Goal: Information Seeking & Learning: Learn about a topic

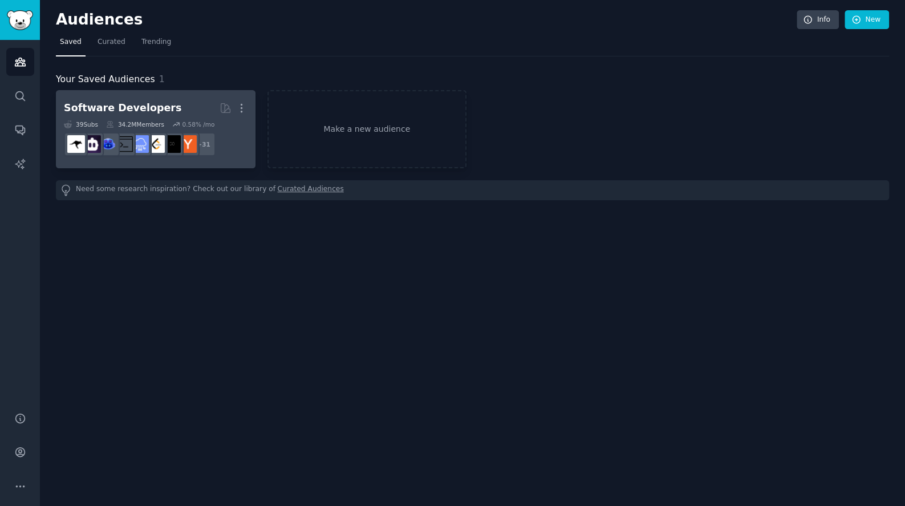
click at [168, 119] on div "Software Developers More 39 Sub s 34.2M Members 0.58 % /mo r/Frontend, r/SidePr…" at bounding box center [156, 129] width 184 height 62
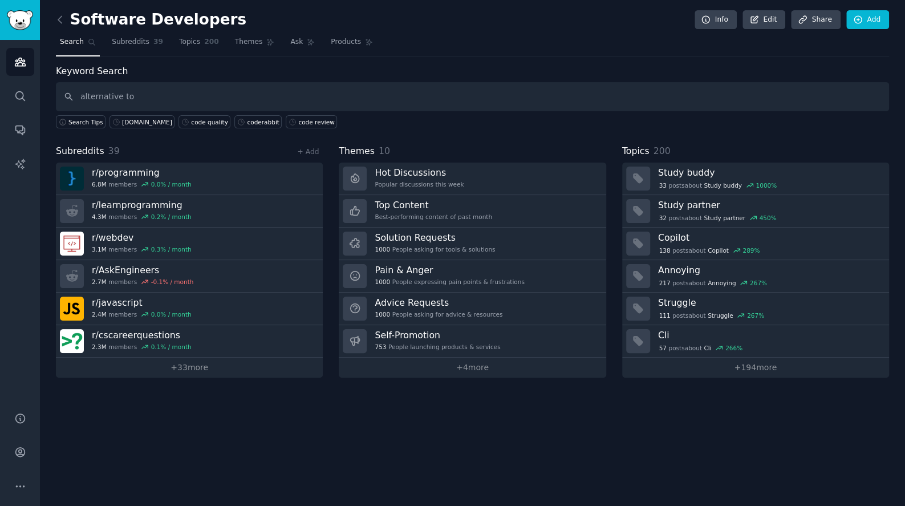
type input "alternative to"
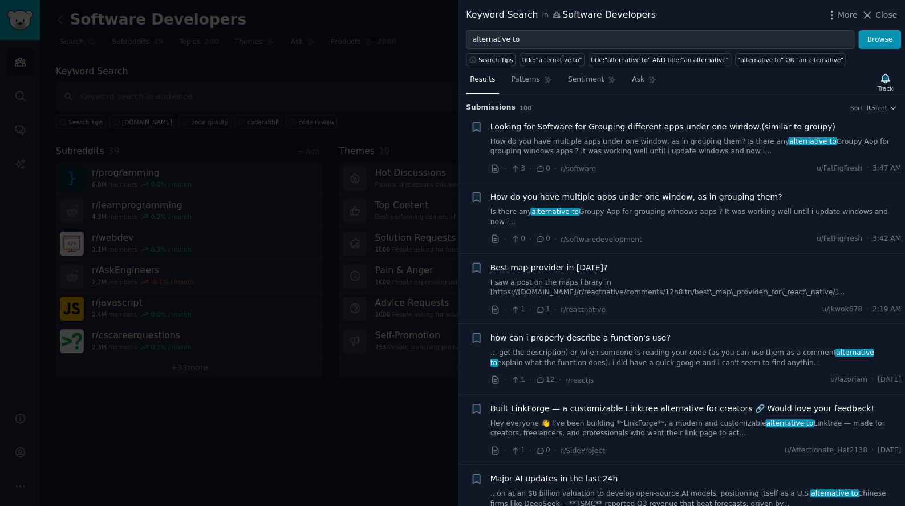
click at [253, 174] on div at bounding box center [452, 253] width 905 height 506
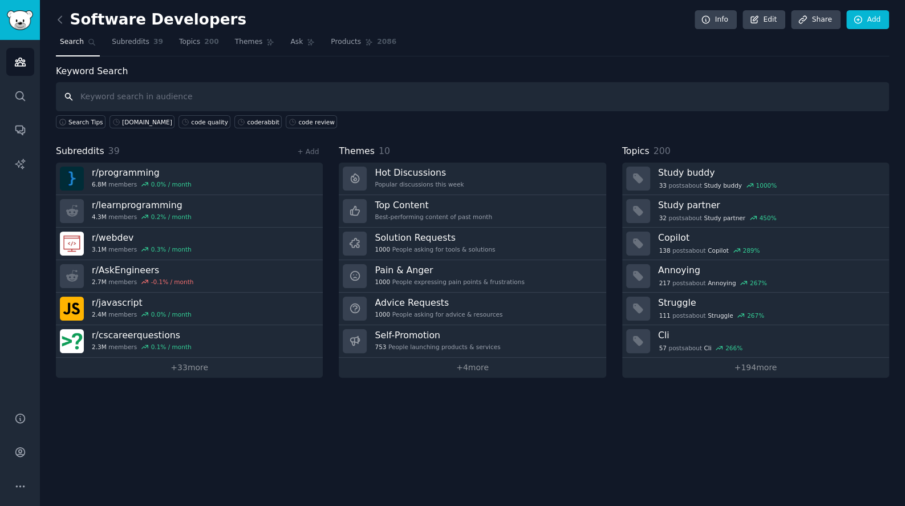
click at [333, 92] on input "text" at bounding box center [472, 96] width 833 height 29
type input "alternative to"
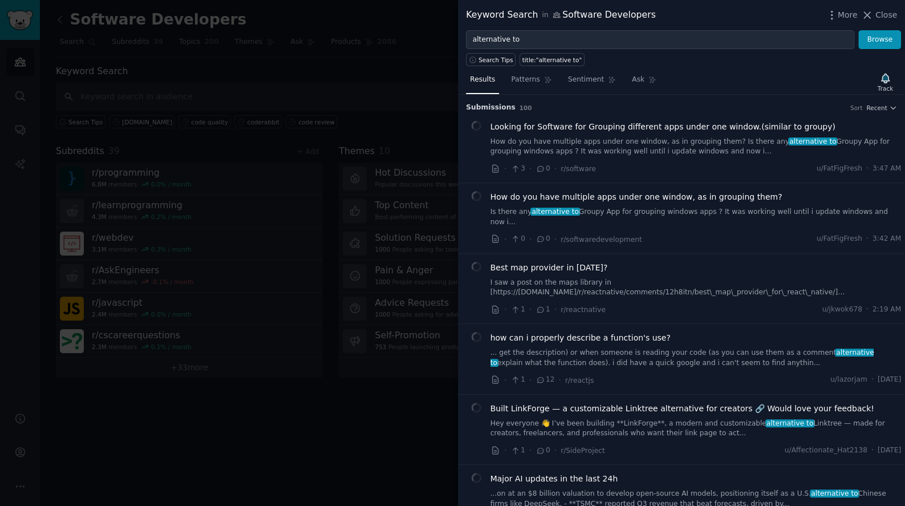
click at [877, 100] on div "Submission s 100 Sort Recent" at bounding box center [681, 104] width 431 height 18
click at [877, 92] on div "Track" at bounding box center [884, 88] width 15 height 8
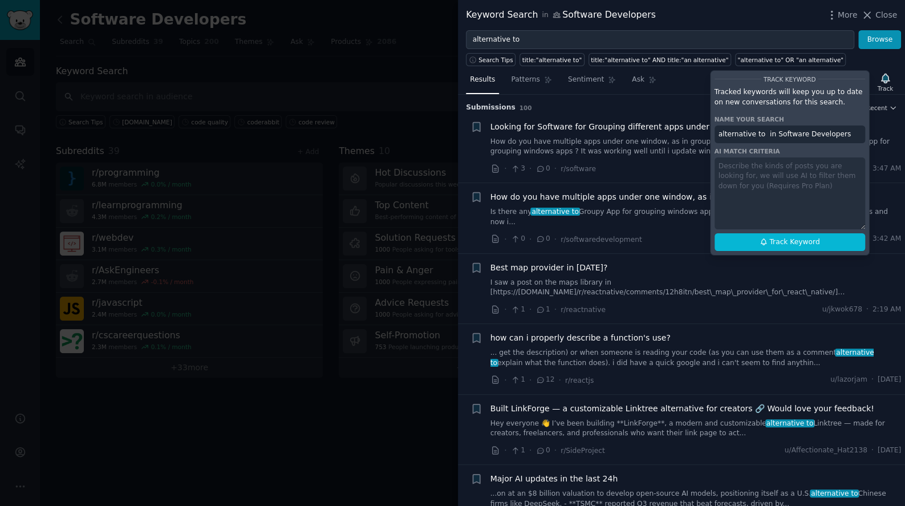
click at [876, 133] on li "+ Looking for Software for Grouping different apps under one window.(similar to…" at bounding box center [681, 148] width 447 height 70
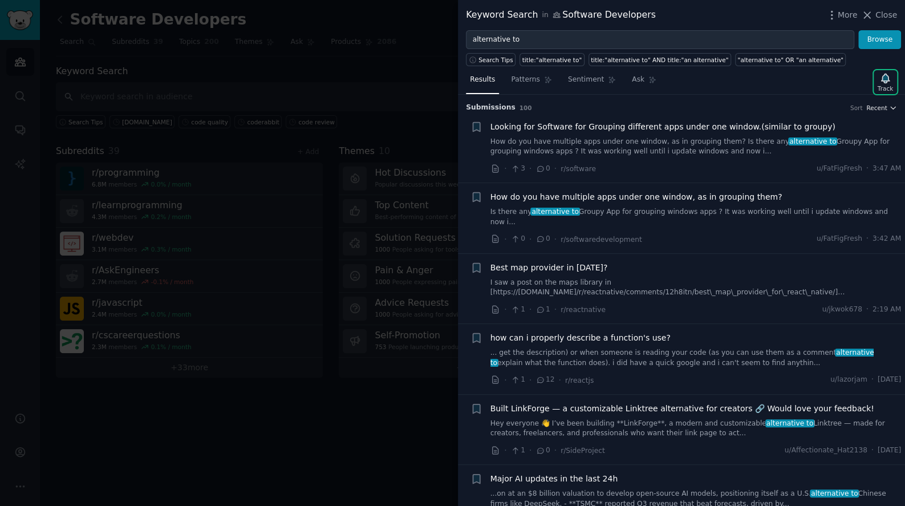
click at [888, 112] on button "Recent" at bounding box center [881, 108] width 31 height 8
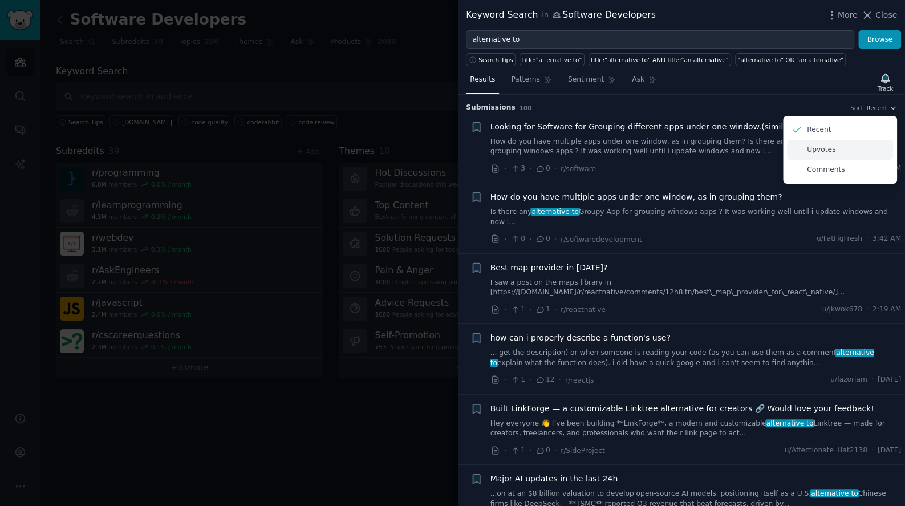
click at [858, 160] on div "Upvotes" at bounding box center [840, 150] width 106 height 20
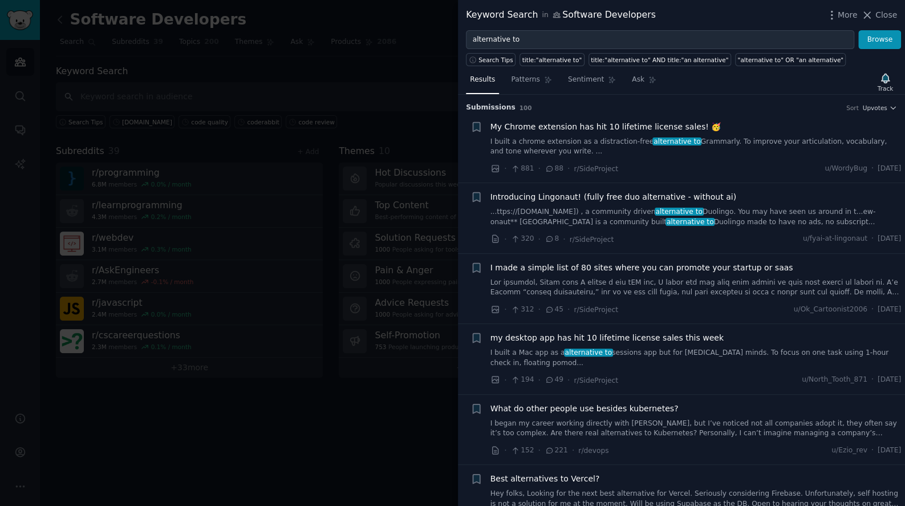
click at [200, 166] on div at bounding box center [452, 253] width 905 height 506
